Goal: Information Seeking & Learning: Check status

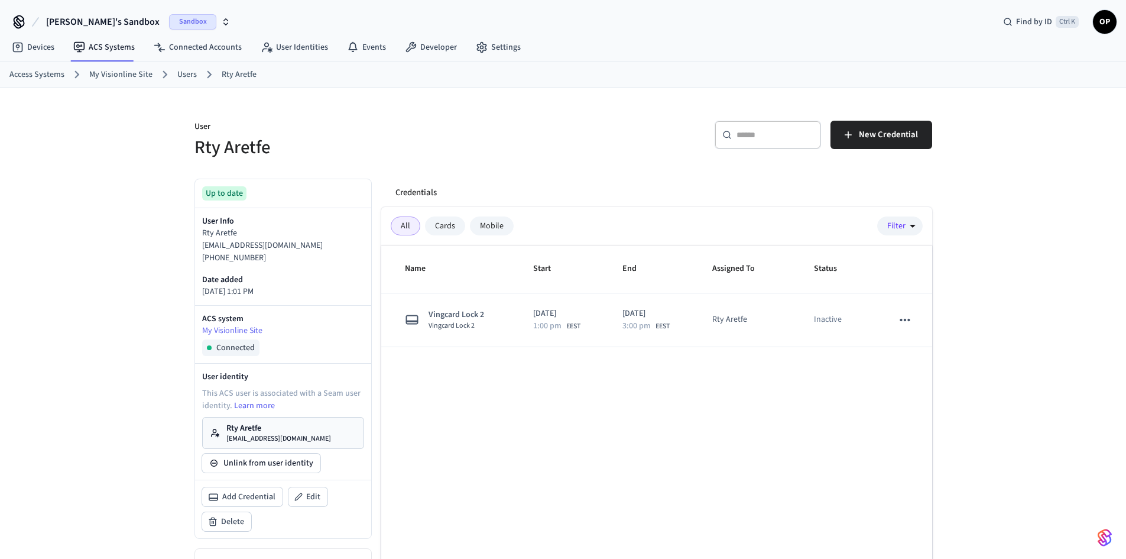
click at [98, 12] on button "Igor's Sandbox Sandbox" at bounding box center [139, 21] width 192 height 25
click at [80, 98] on div "test salto Production" at bounding box center [96, 98] width 162 height 15
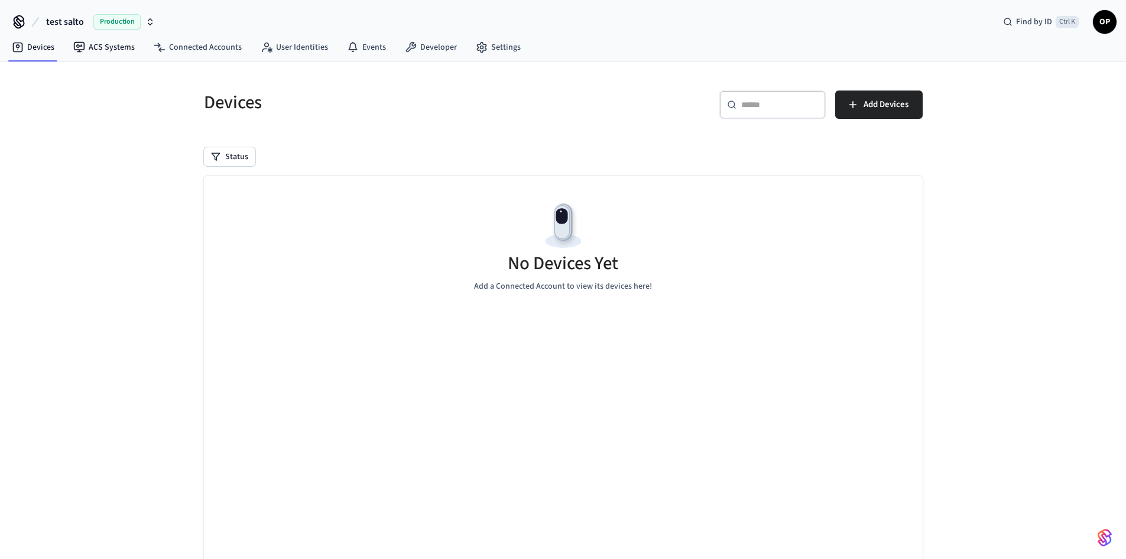
click at [109, 35] on nav "Devices ACS Systems Connected Accounts User Identities Events Developer Settings" at bounding box center [266, 47] width 528 height 27
click at [108, 38] on link "ACS Systems" at bounding box center [104, 47] width 80 height 21
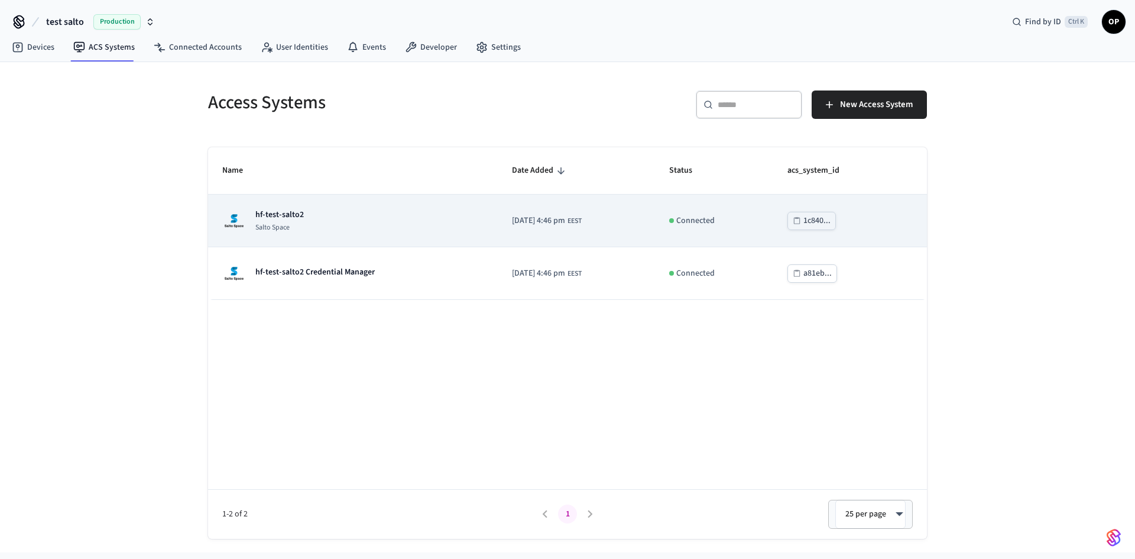
click at [283, 211] on p "hf-test-salto2" at bounding box center [279, 215] width 48 height 12
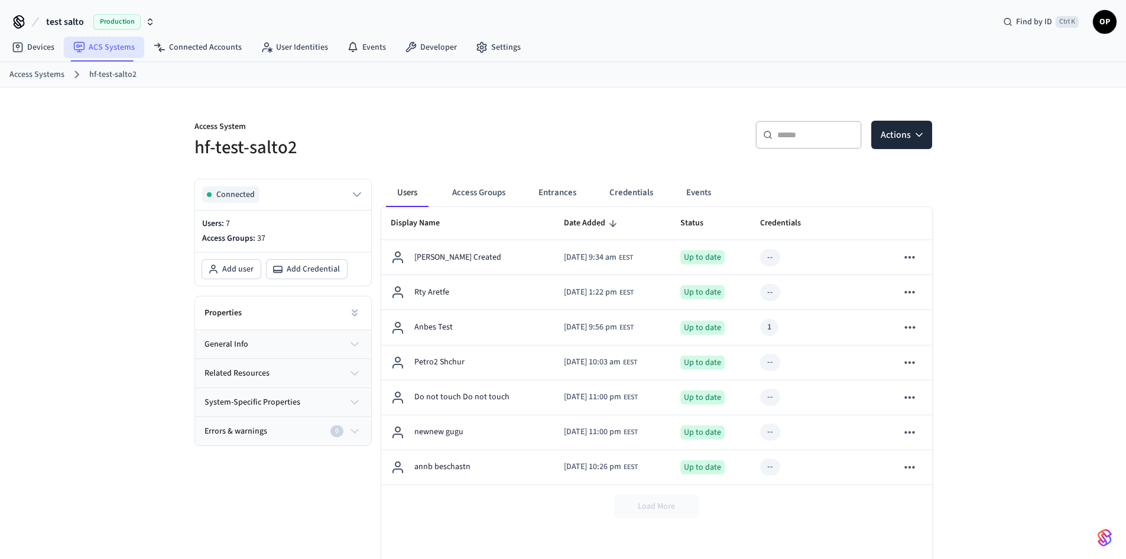
click at [103, 49] on link "ACS Systems" at bounding box center [104, 47] width 80 height 21
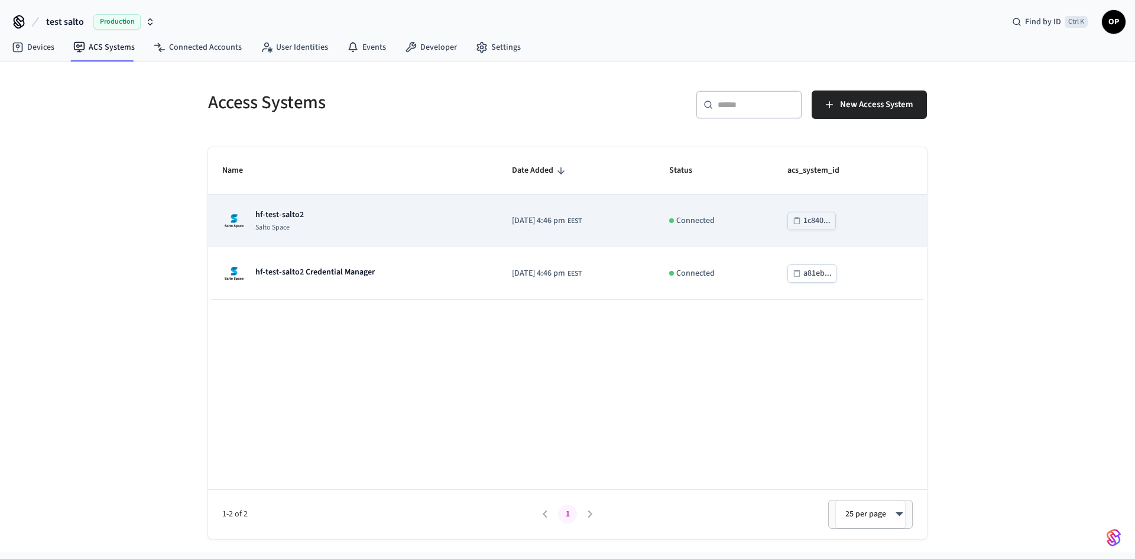
click at [277, 223] on p "Salto Space" at bounding box center [279, 227] width 48 height 9
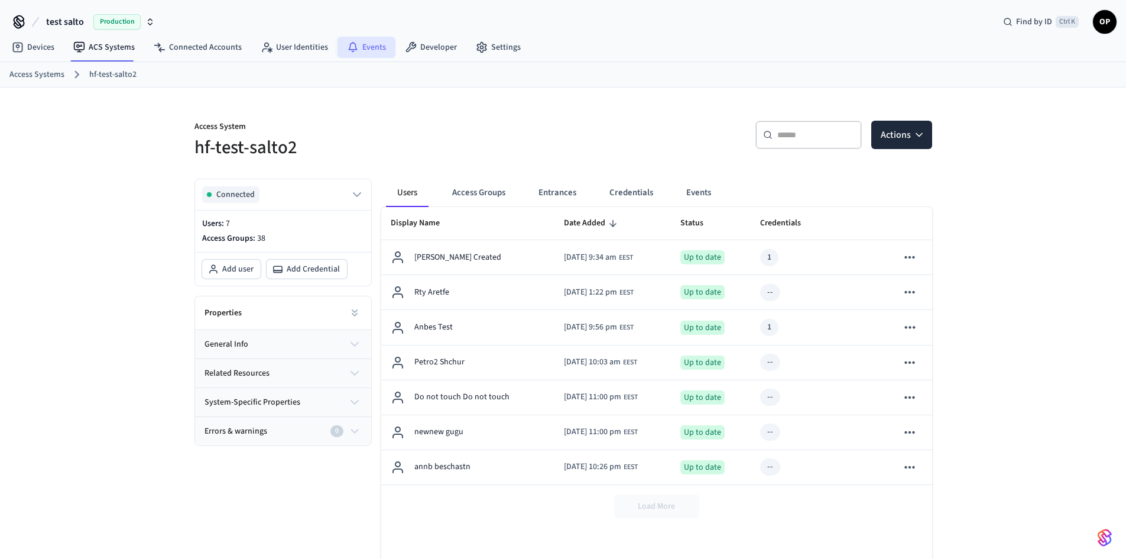
click at [371, 47] on link "Events" at bounding box center [367, 47] width 58 height 21
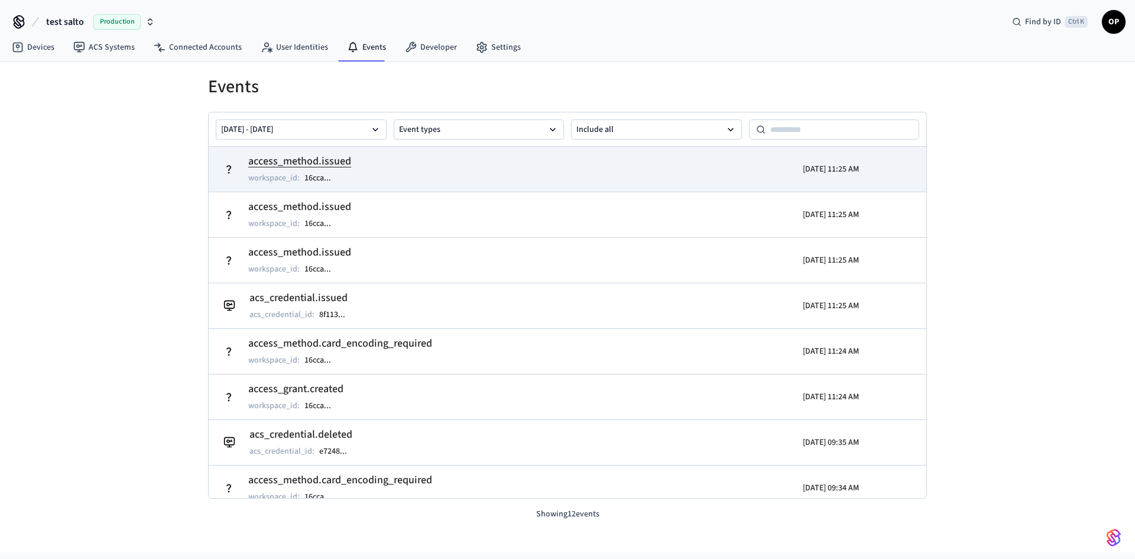
click at [414, 170] on td "access_method.issued workspace_id : 16cca ..." at bounding box center [451, 169] width 466 height 33
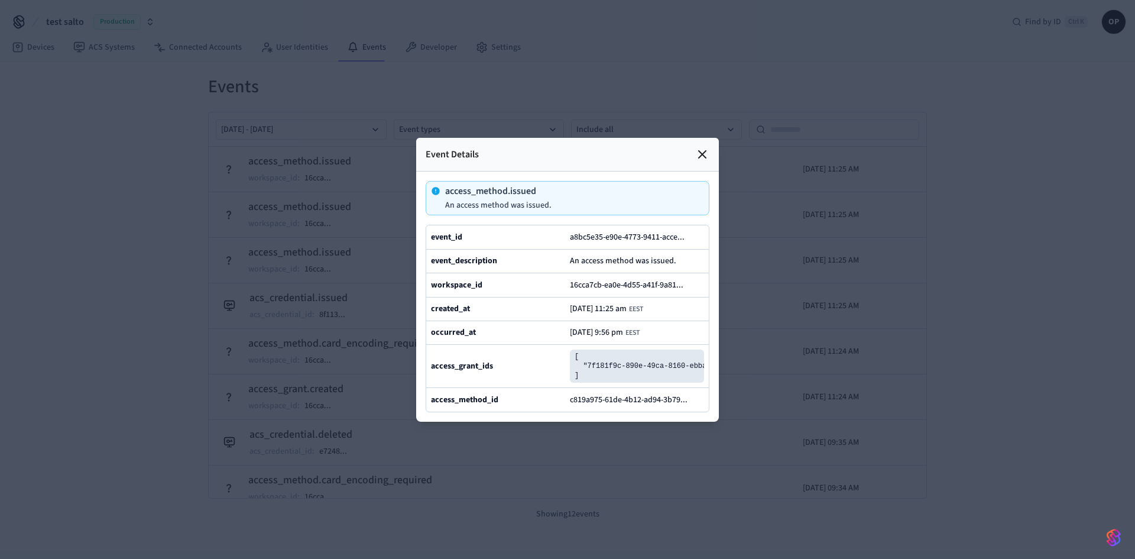
click at [702, 147] on icon at bounding box center [702, 154] width 14 height 14
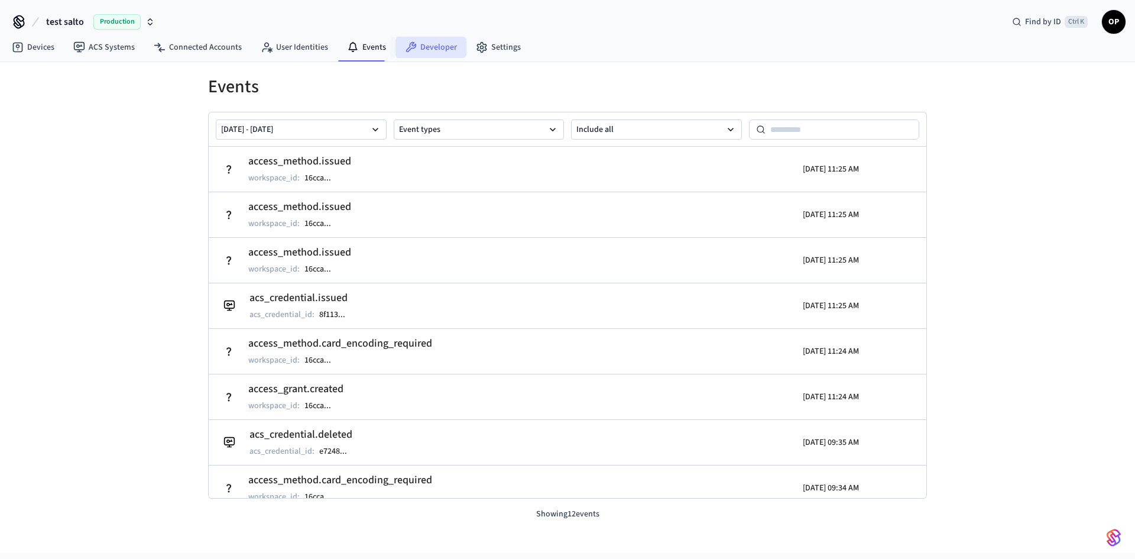
click at [428, 46] on link "Developer" at bounding box center [430, 47] width 71 height 21
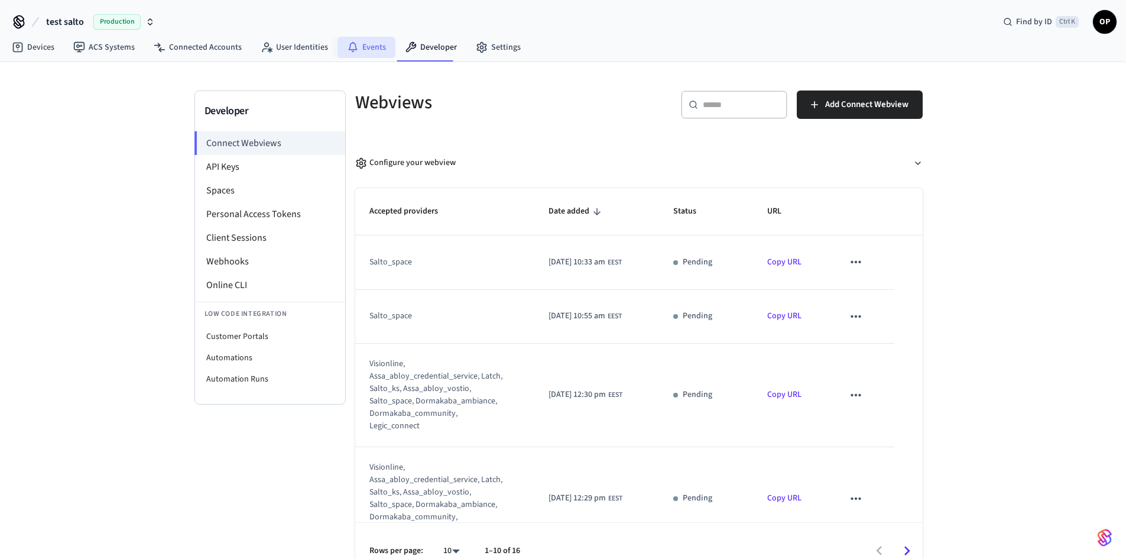
click at [365, 41] on link "Events" at bounding box center [367, 47] width 58 height 21
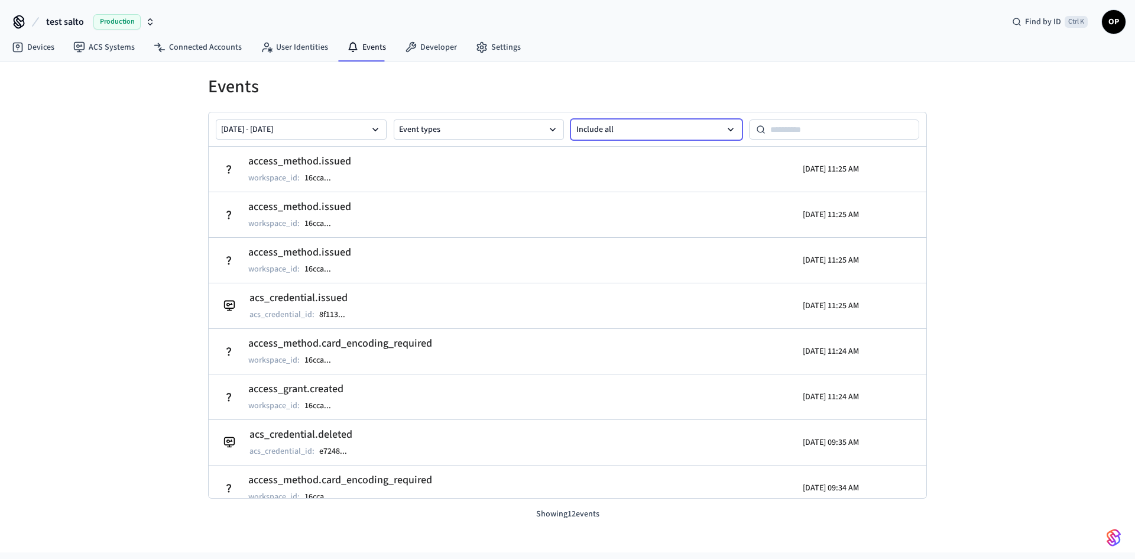
click at [631, 122] on button "Include all" at bounding box center [656, 129] width 171 height 20
click at [629, 132] on button "Include all" at bounding box center [656, 129] width 171 height 20
click at [504, 140] on div "[DATE] - [DATE] Event types Include all" at bounding box center [568, 129] width 718 height 34
click at [505, 135] on button "Event types" at bounding box center [479, 129] width 171 height 20
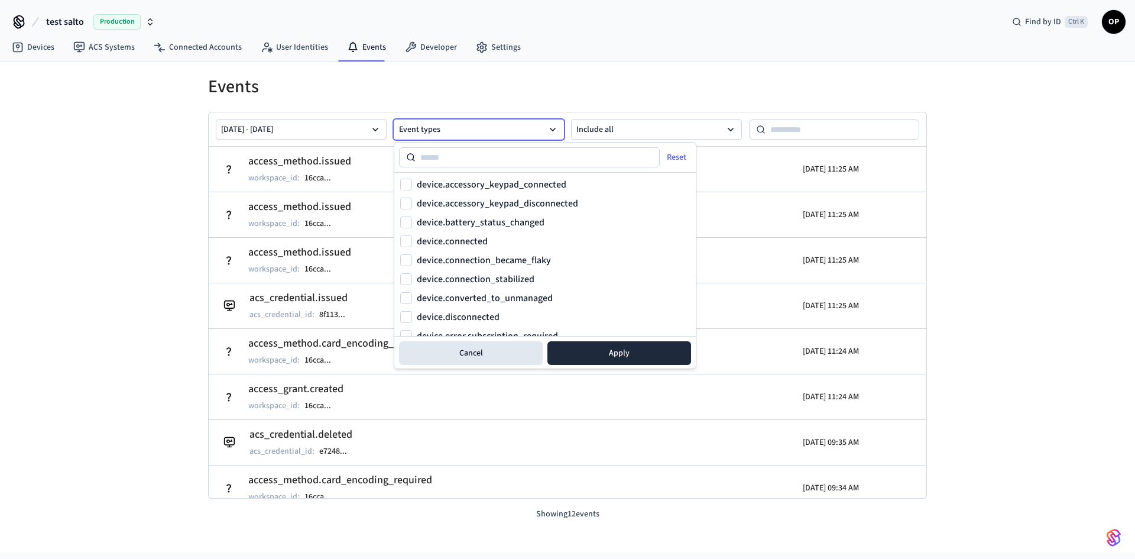
click at [511, 134] on button "Event types" at bounding box center [479, 129] width 171 height 20
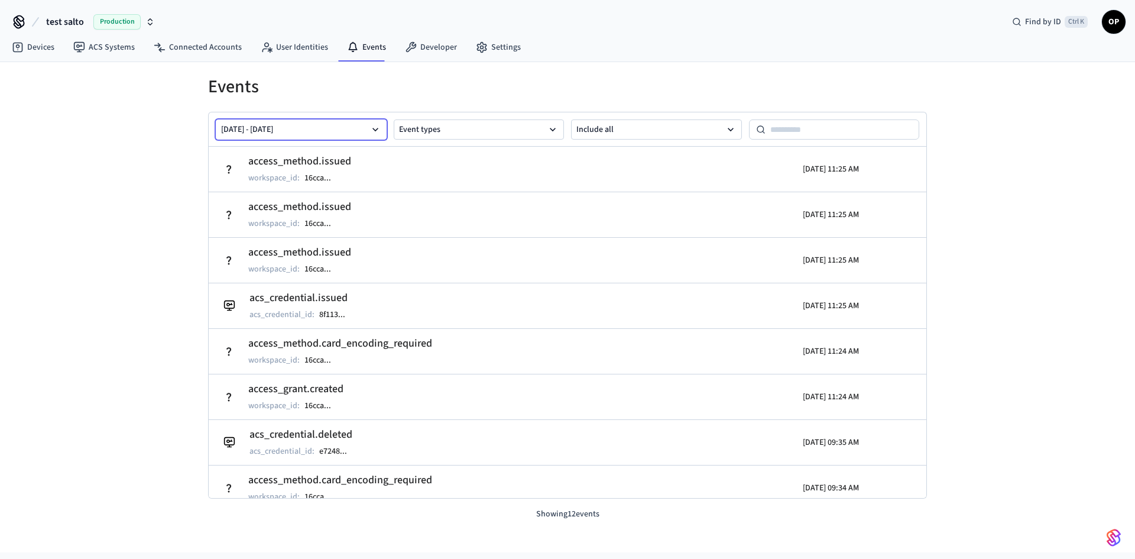
click at [299, 131] on button "[DATE] - [DATE]" at bounding box center [301, 129] width 171 height 20
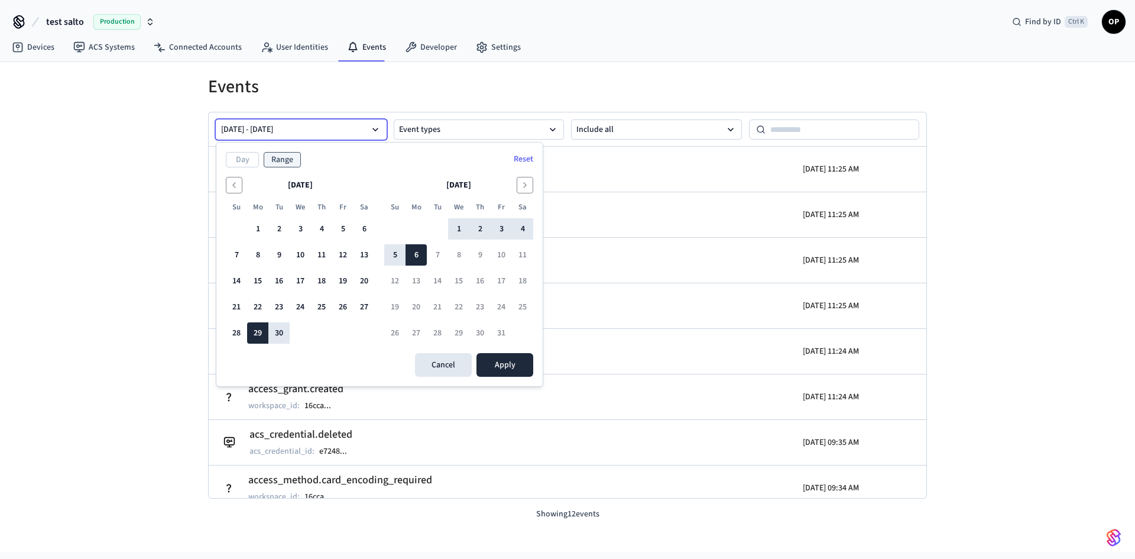
click at [161, 187] on div "Events [DATE] - [DATE] Event types Include all access_method.issued workspace_i…" at bounding box center [567, 307] width 1135 height 490
